Goal: Task Accomplishment & Management: Use online tool/utility

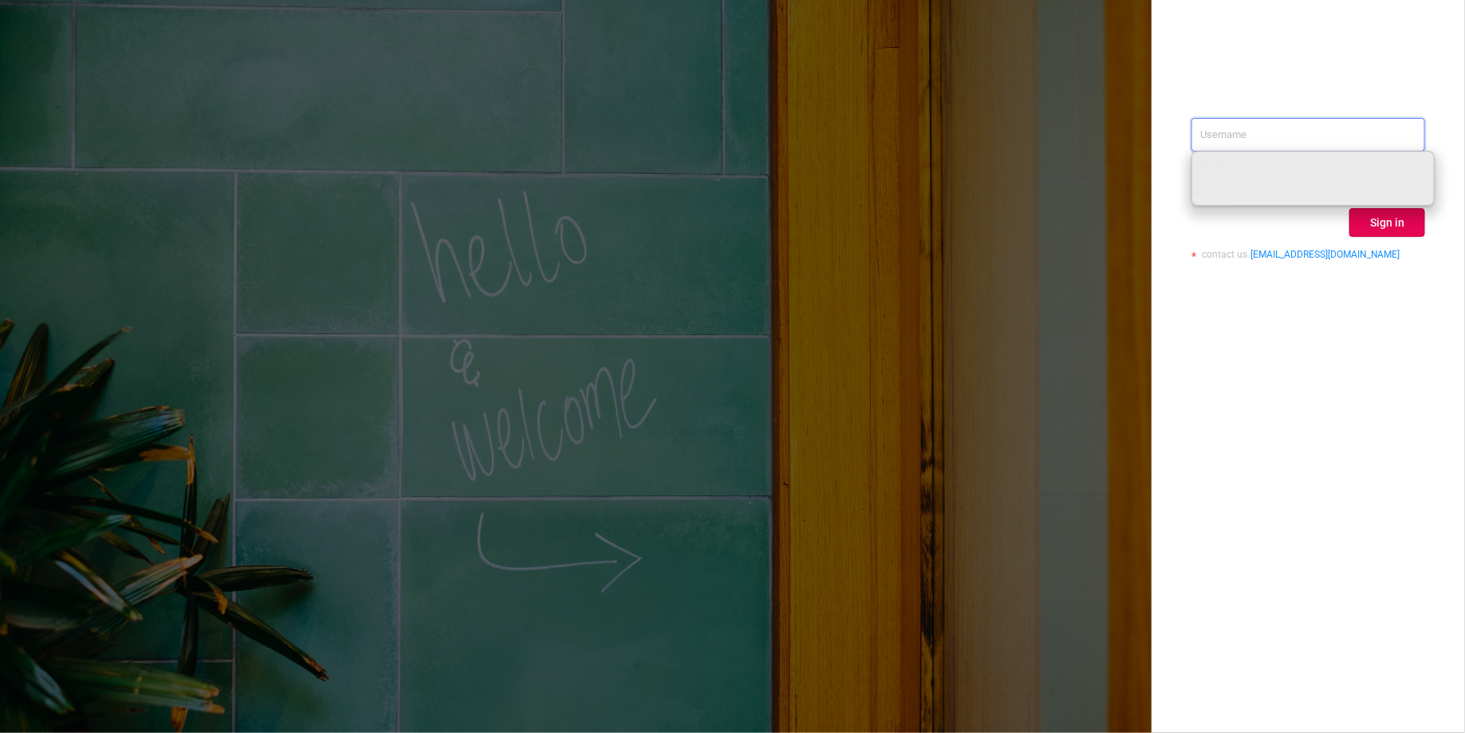
paste input "[PERSON_NAME][EMAIL_ADDRESS][DOMAIN_NAME]"
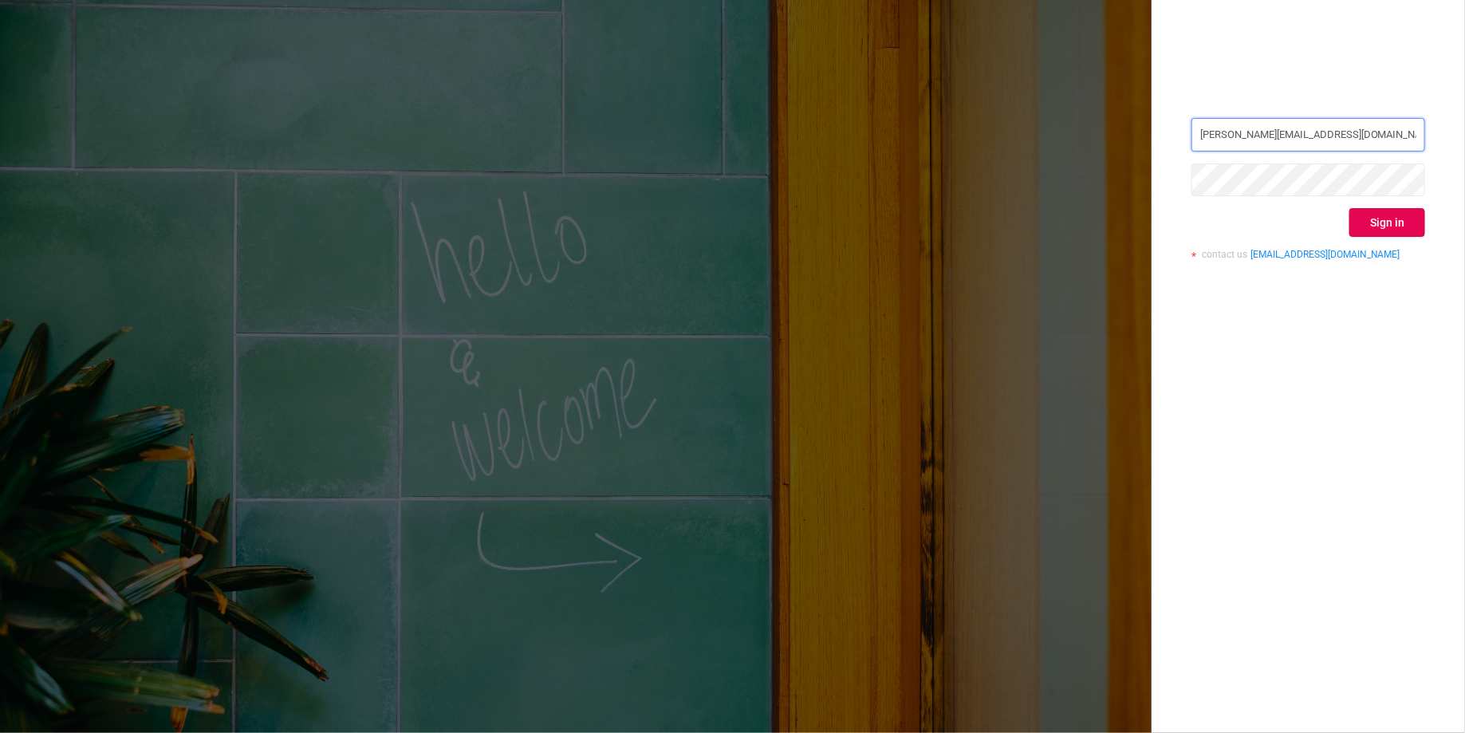
type input "[PERSON_NAME][EMAIL_ADDRESS][DOMAIN_NAME]"
click at [1403, 232] on button "Sign in" at bounding box center [1388, 222] width 76 height 29
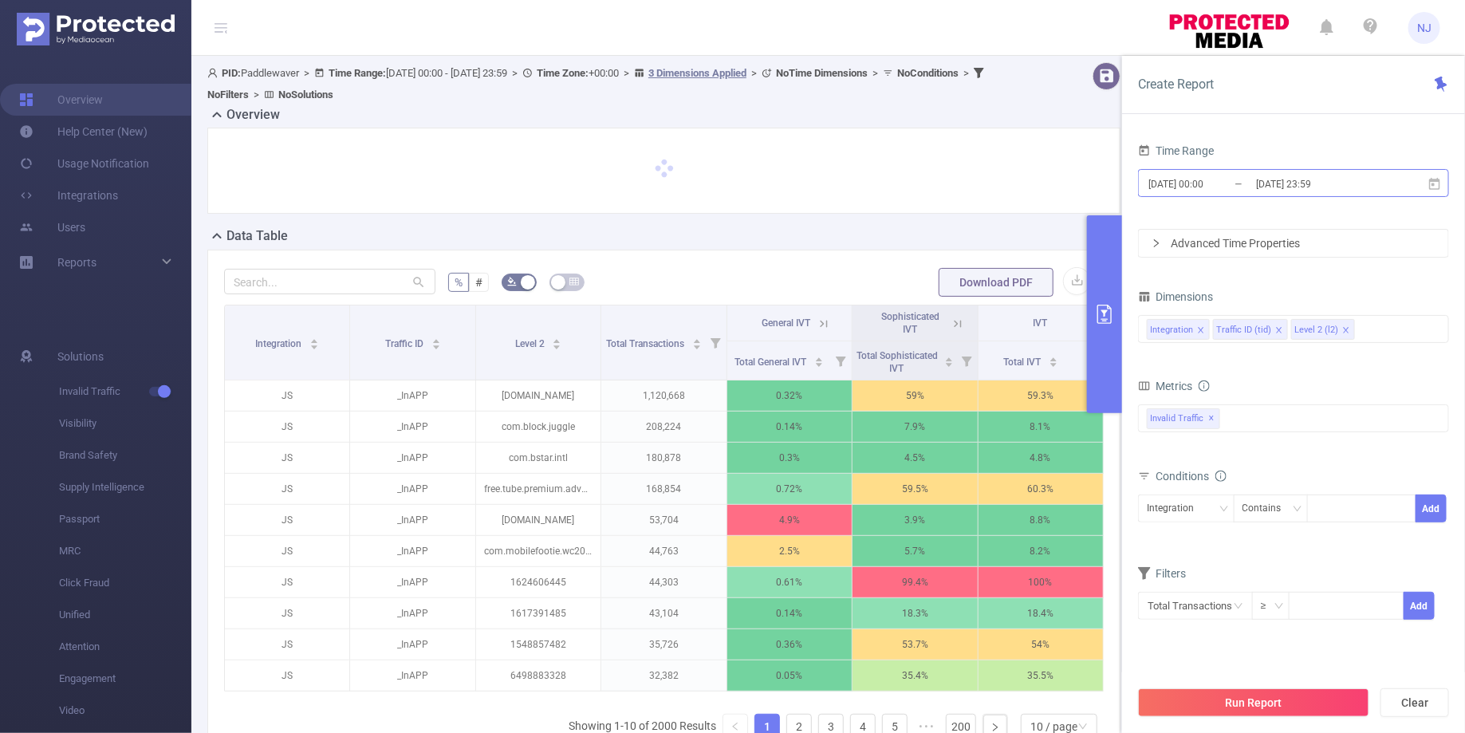
click at [1217, 184] on input "[DATE] 00:00" at bounding box center [1211, 184] width 129 height 22
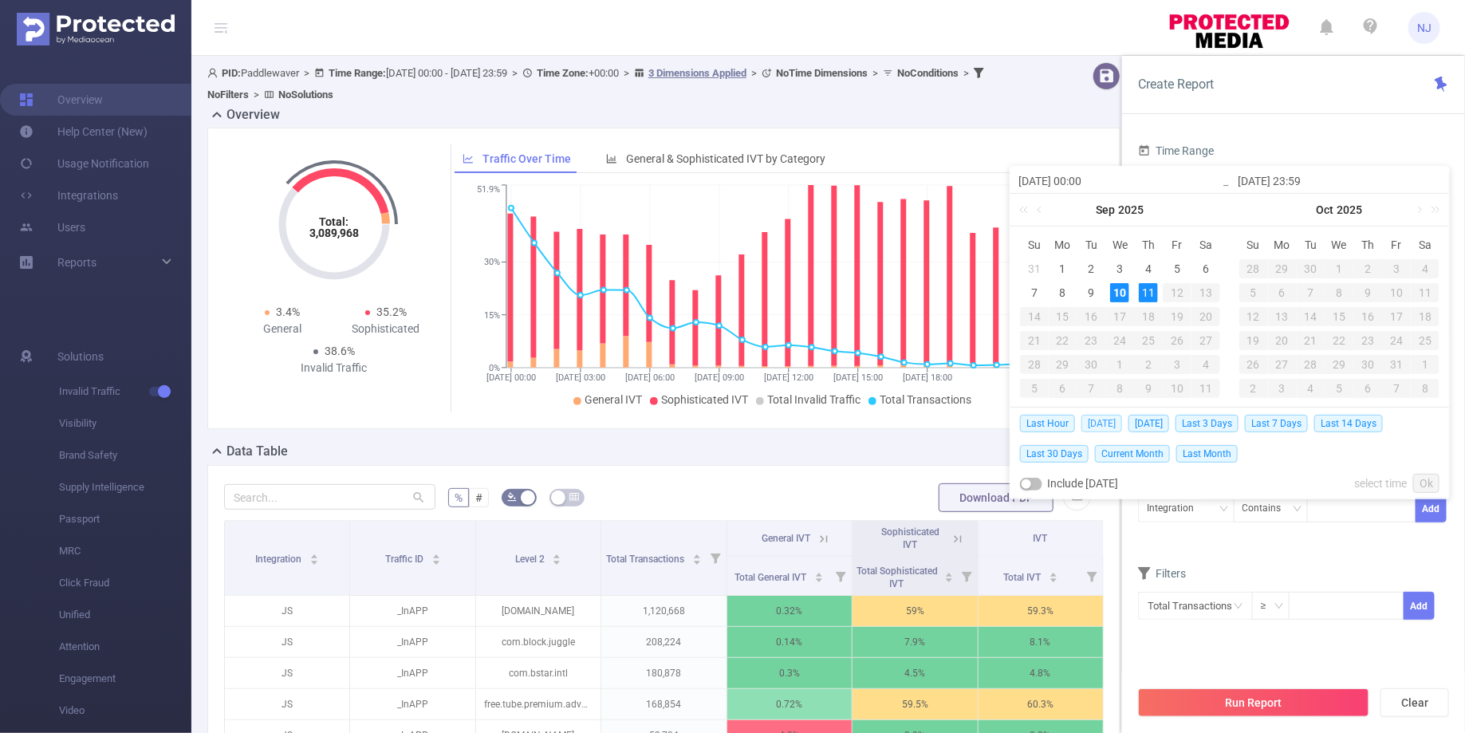
click at [1088, 420] on span "[DATE]" at bounding box center [1102, 424] width 41 height 18
type input "[DATE] 00:00"
type input "[DATE] 23:59"
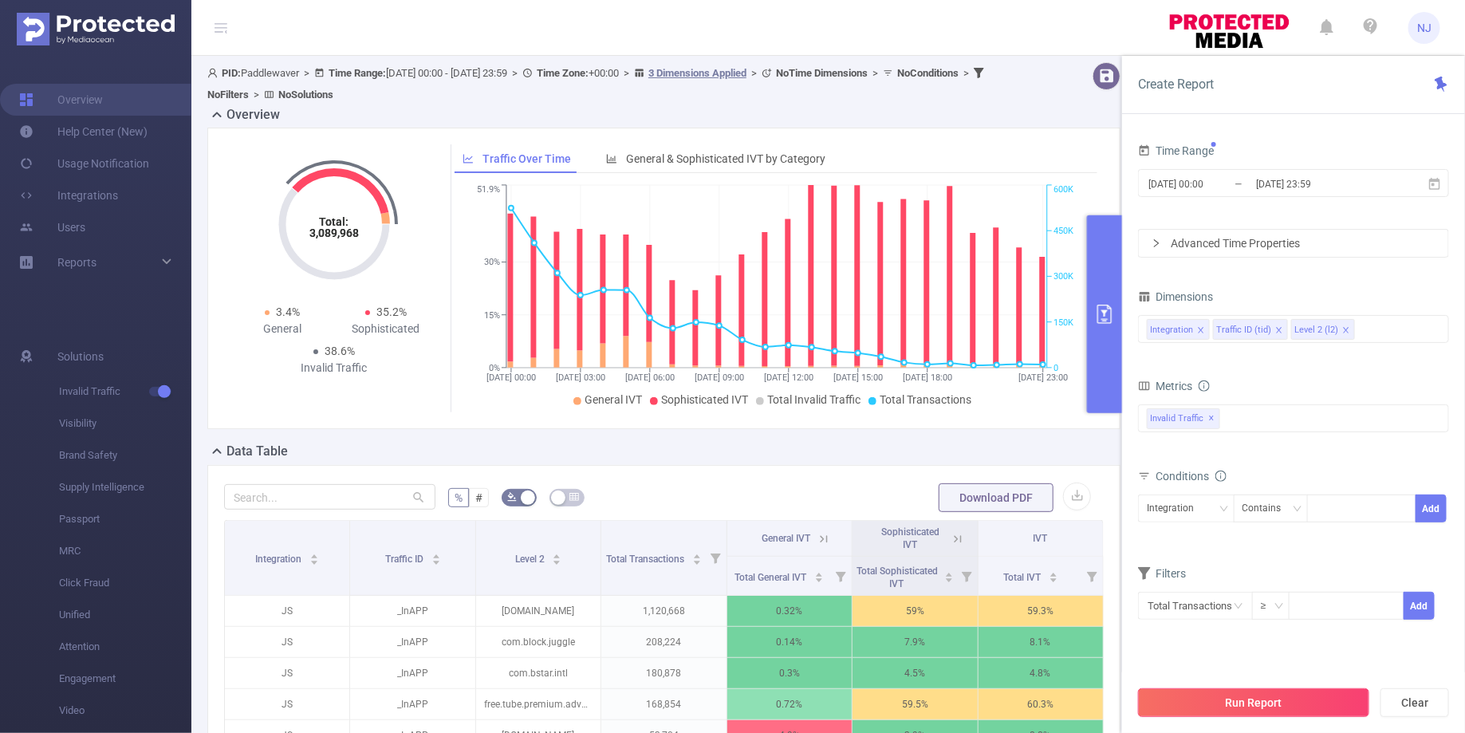
click at [1252, 697] on button "Run Report" at bounding box center [1253, 702] width 231 height 29
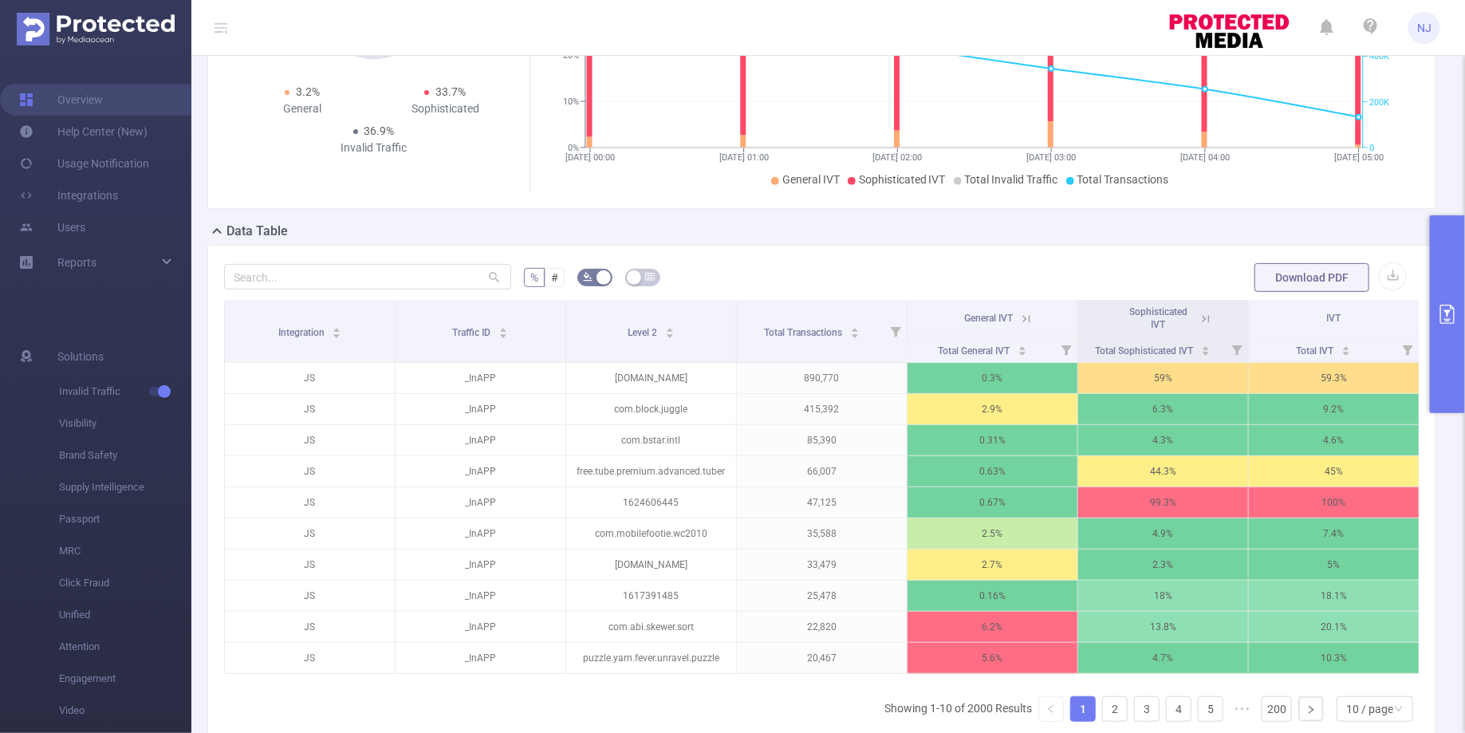
scroll to position [270, 0]
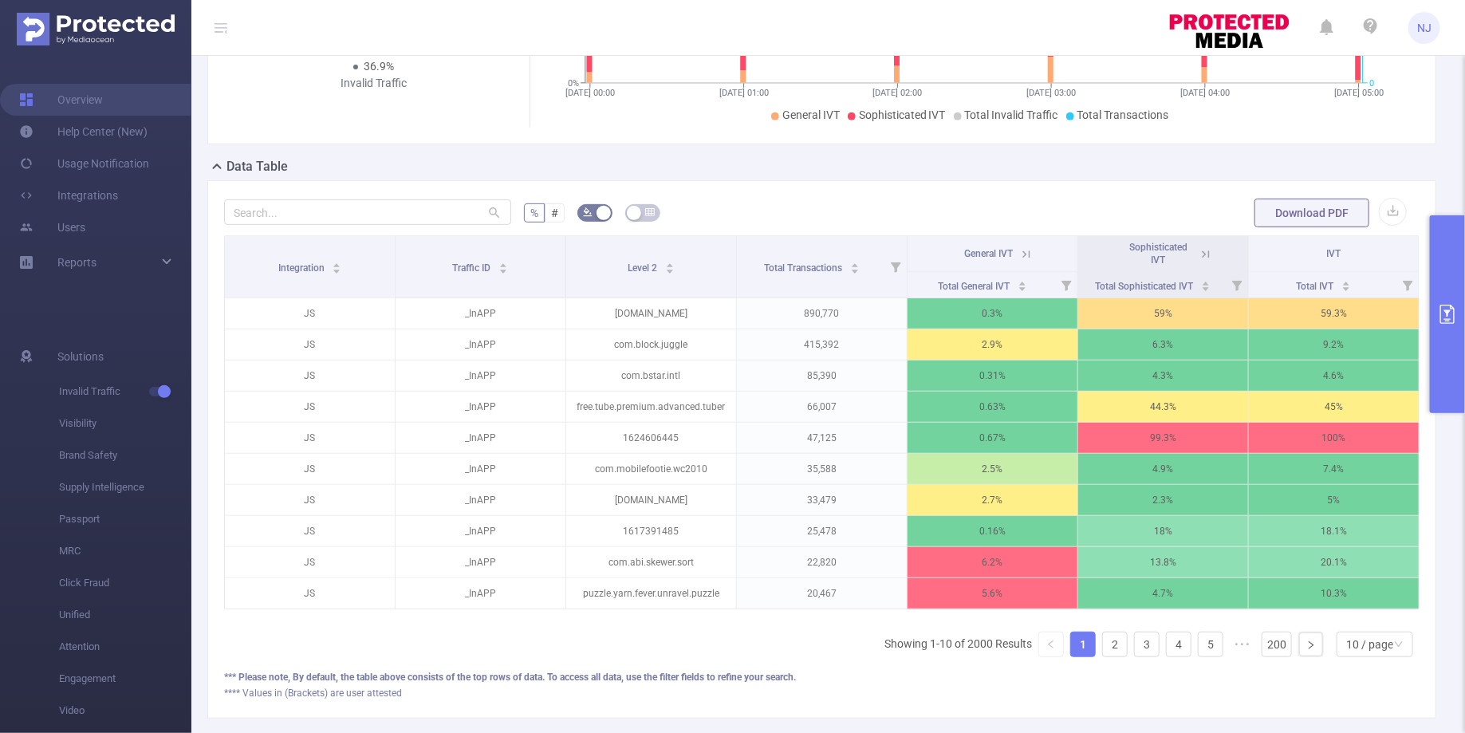
click at [1439, 297] on button "primary" at bounding box center [1447, 314] width 35 height 198
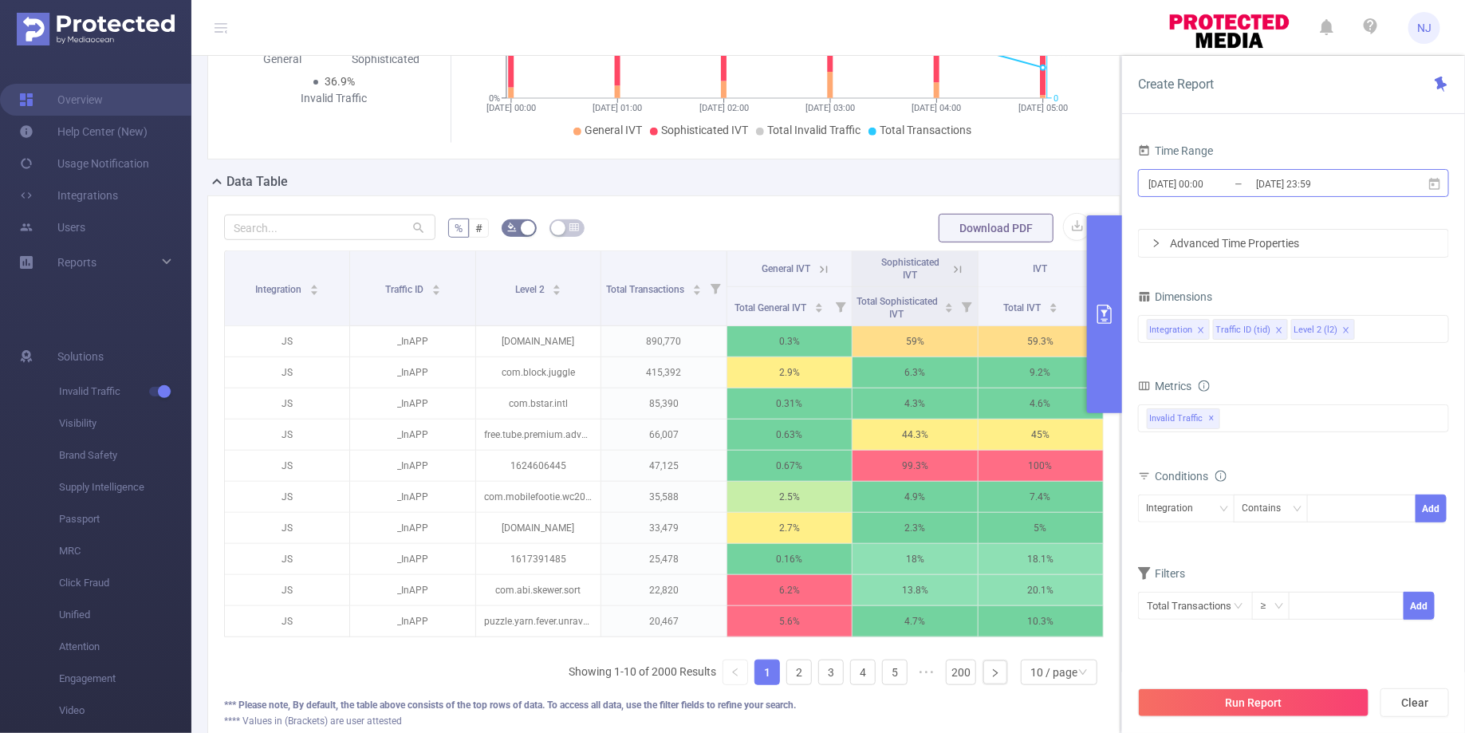
click at [1207, 189] on input "[DATE] 00:00" at bounding box center [1211, 184] width 129 height 22
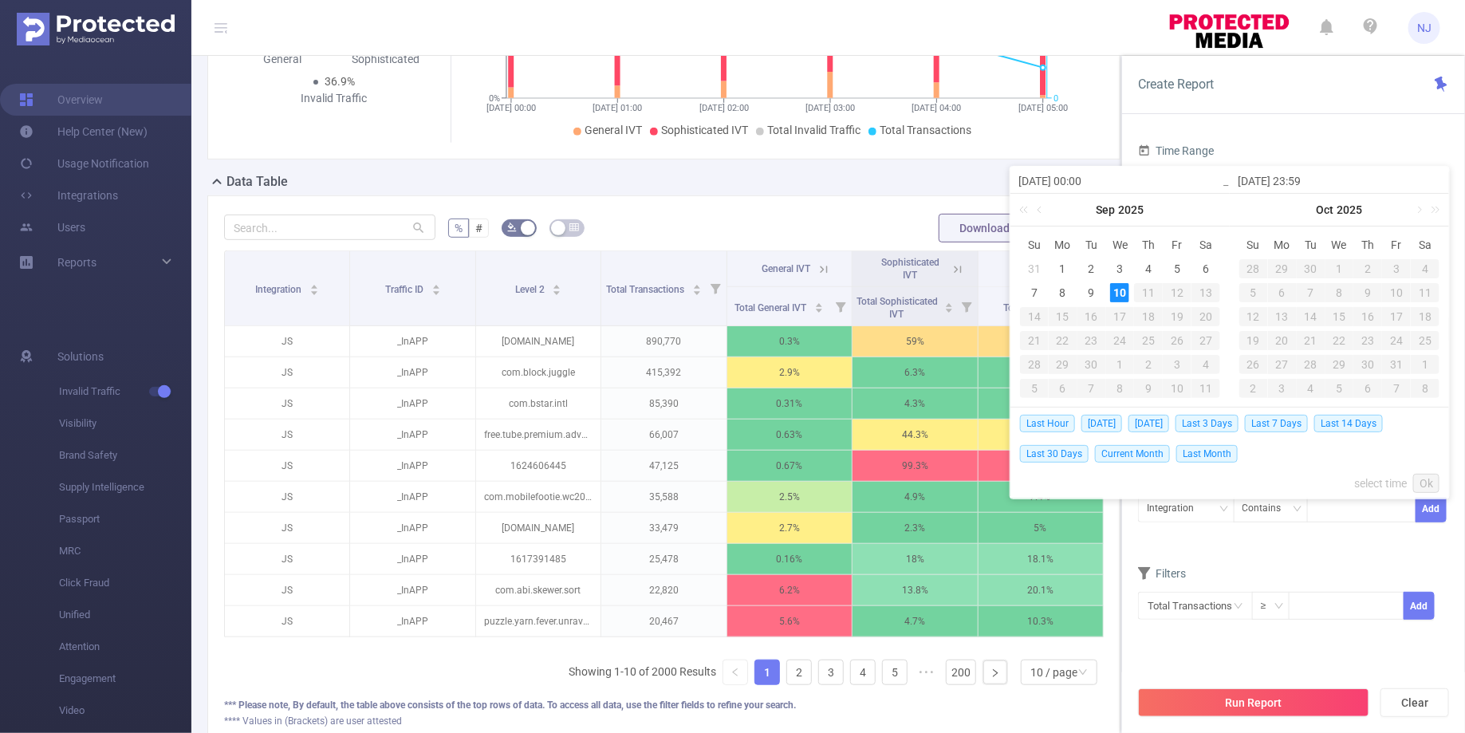
click at [1090, 180] on input "[DATE] 00:00" at bounding box center [1120, 181] width 203 height 19
type input "[DATE] 0:00"
type input "[DATE] 03:00"
click at [1423, 479] on link "Ok" at bounding box center [1427, 483] width 26 height 19
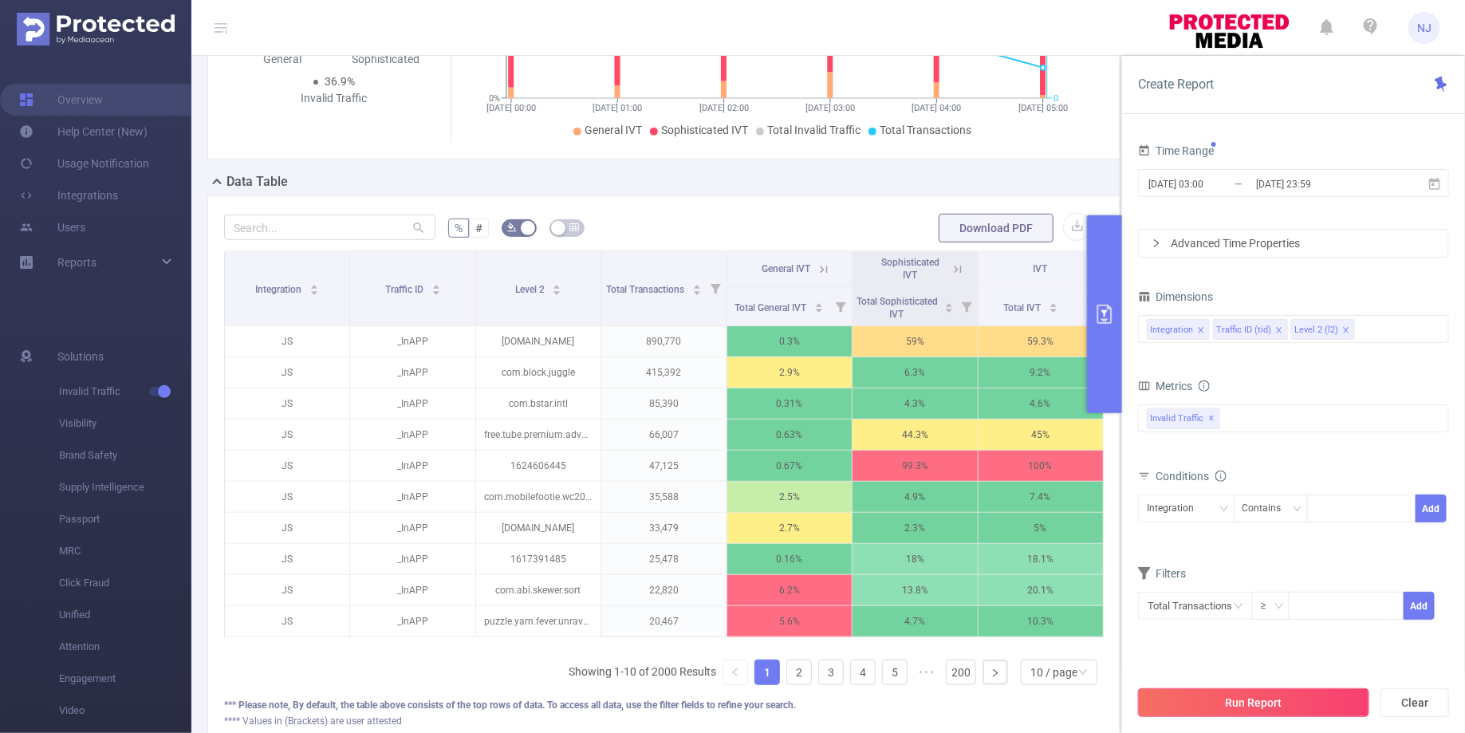
click at [1290, 707] on button "Run Report" at bounding box center [1253, 702] width 231 height 29
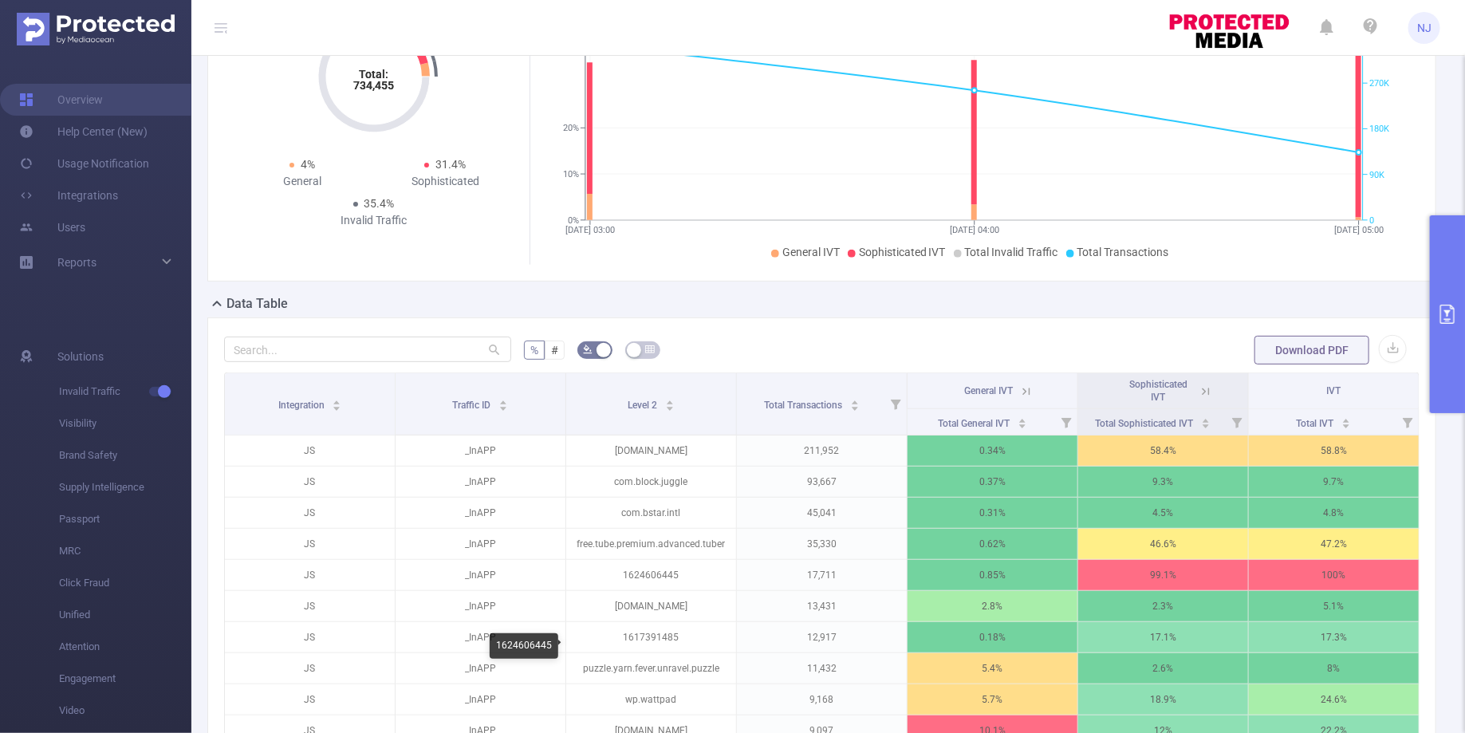
scroll to position [221, 0]
